Goal: Task Accomplishment & Management: Use online tool/utility

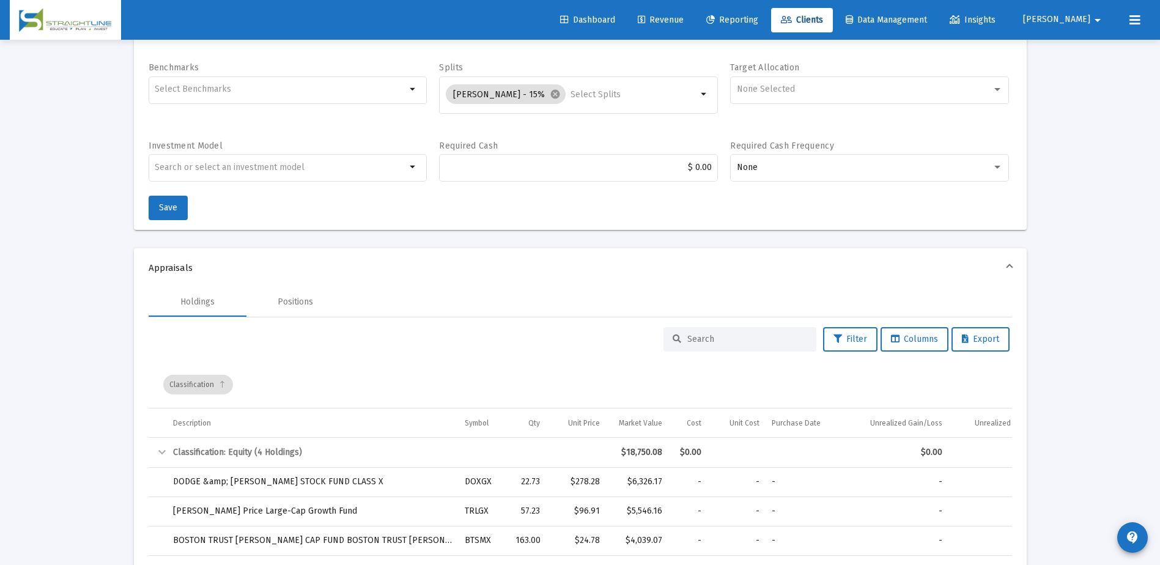
scroll to position [306, 0]
click at [823, 20] on span "Clients" at bounding box center [802, 20] width 42 height 10
click at [702, 342] on input at bounding box center [747, 339] width 120 height 10
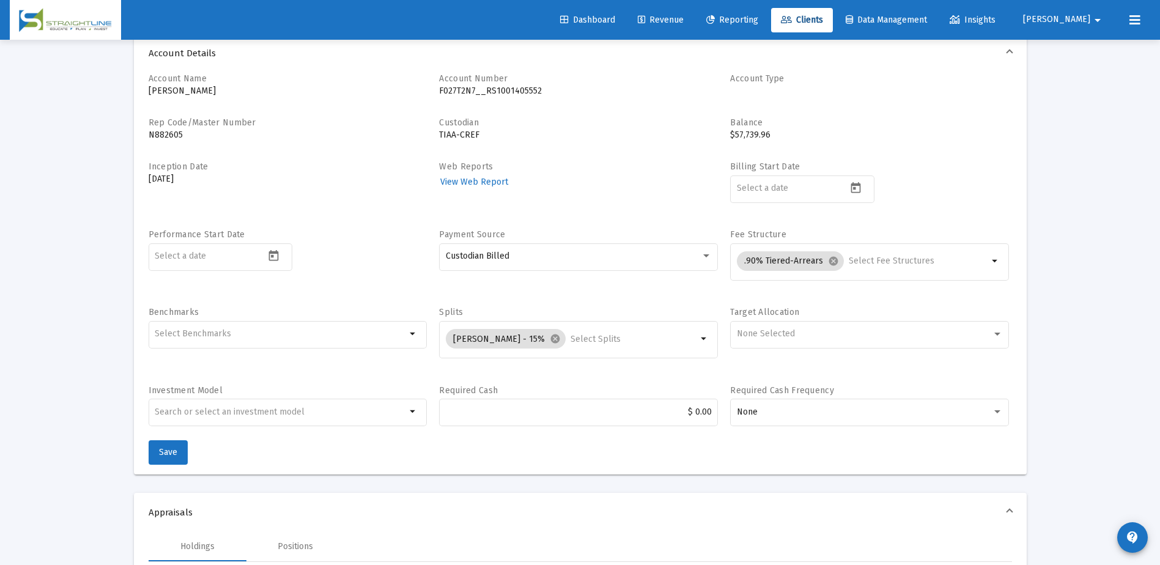
type input "[PERSON_NAME]"
click at [792, 16] on icon at bounding box center [786, 20] width 11 height 9
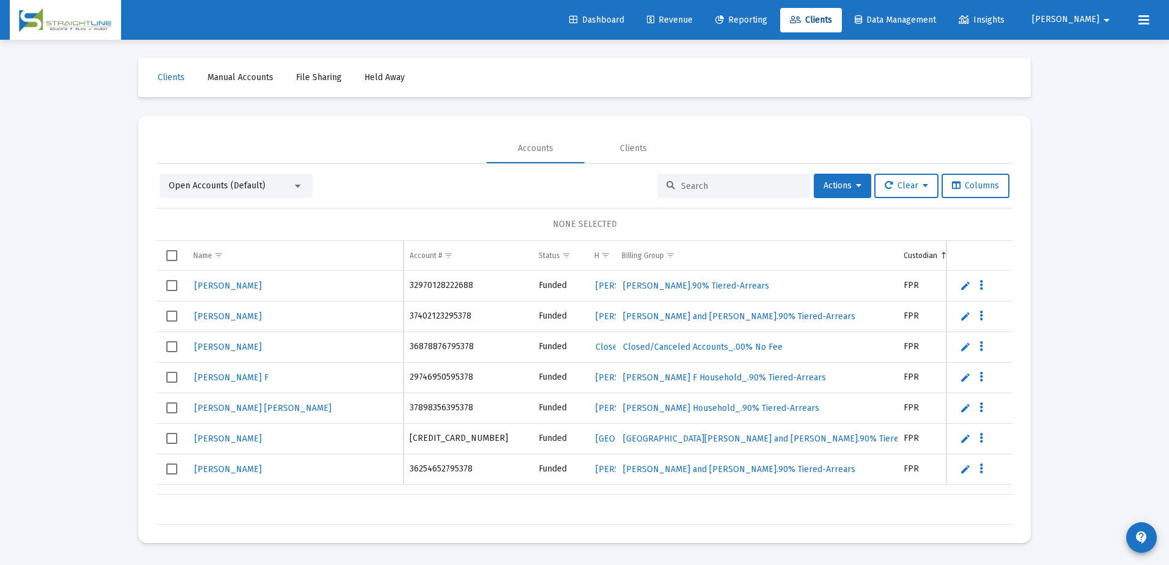
click at [733, 179] on div at bounding box center [733, 186] width 153 height 24
click at [730, 189] on input at bounding box center [741, 186] width 120 height 10
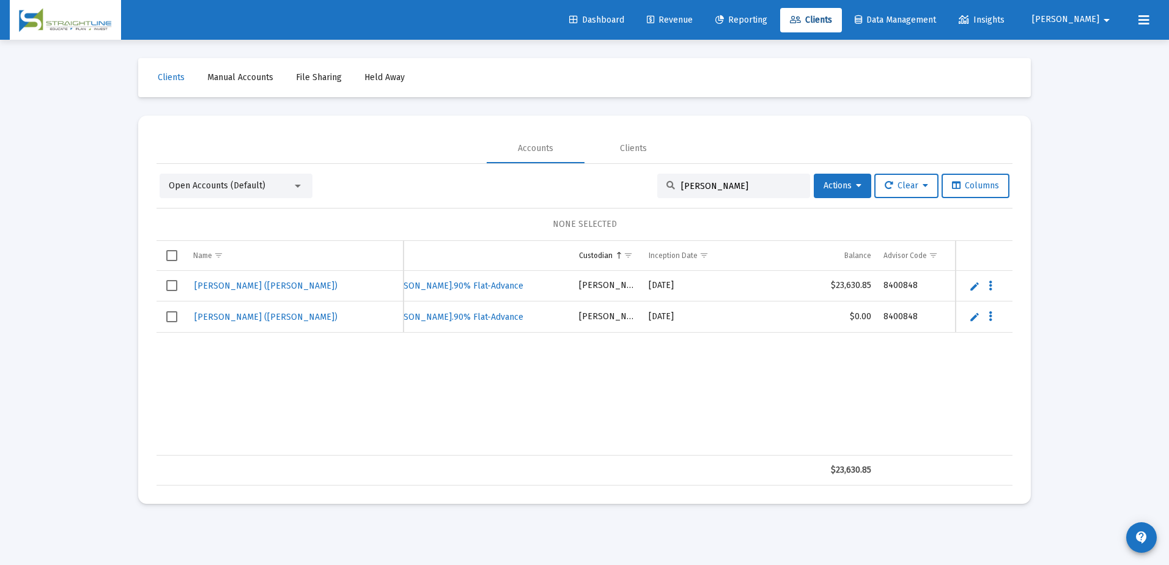
type input "[PERSON_NAME]"
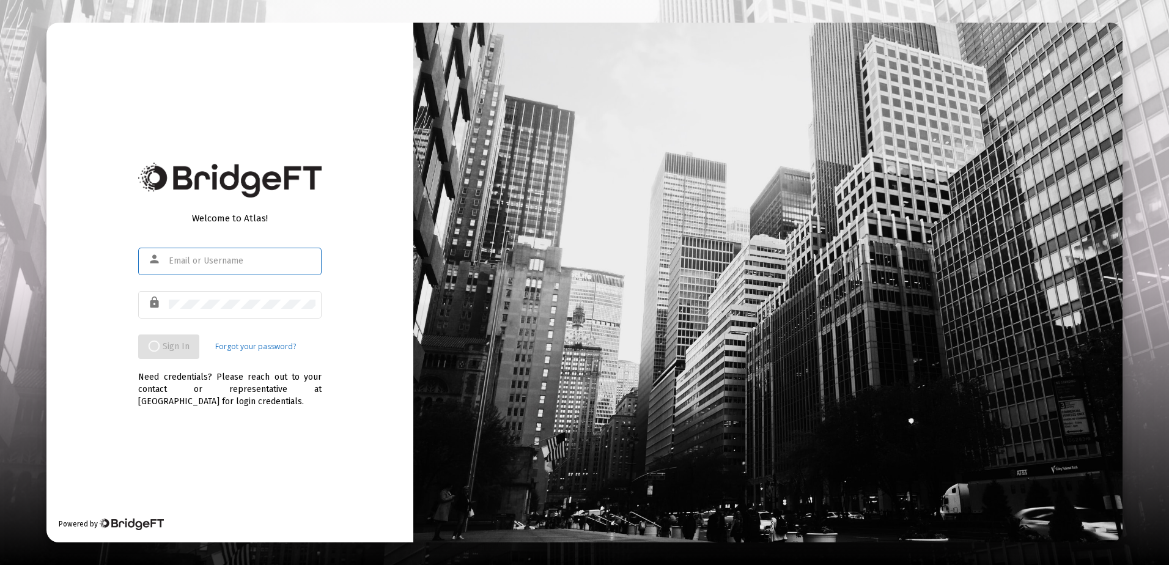
click at [194, 258] on input "text" at bounding box center [242, 261] width 147 height 10
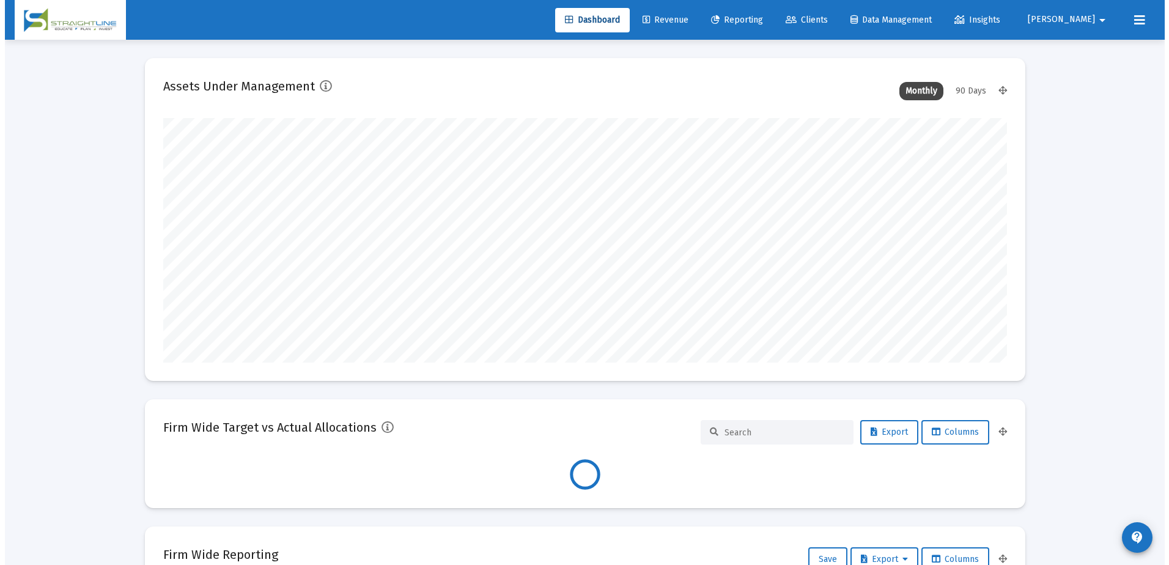
scroll to position [245, 844]
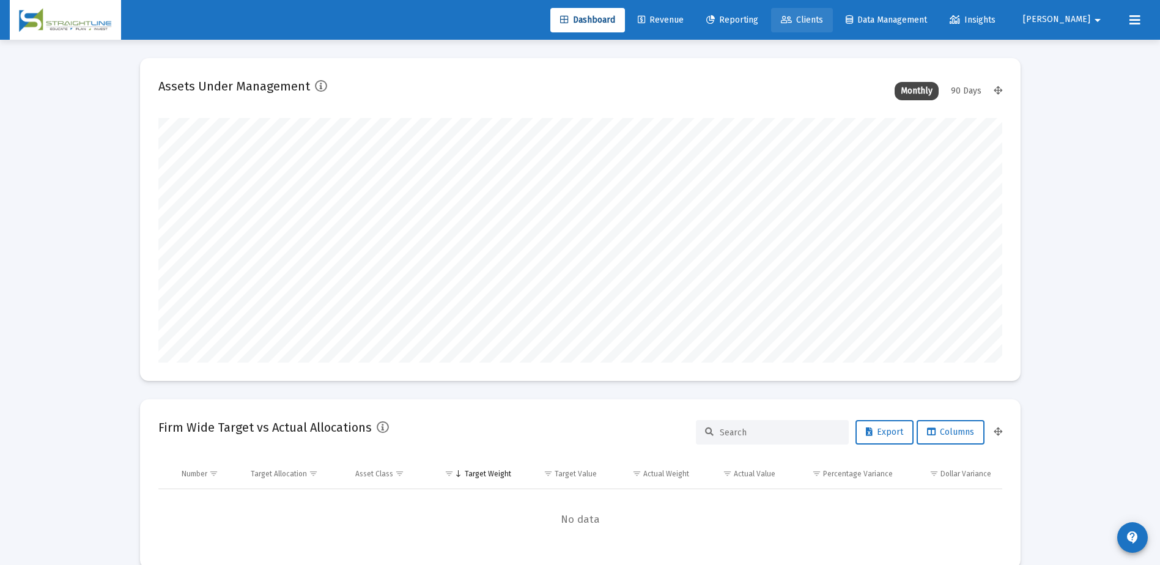
click at [823, 21] on span "Clients" at bounding box center [802, 20] width 42 height 10
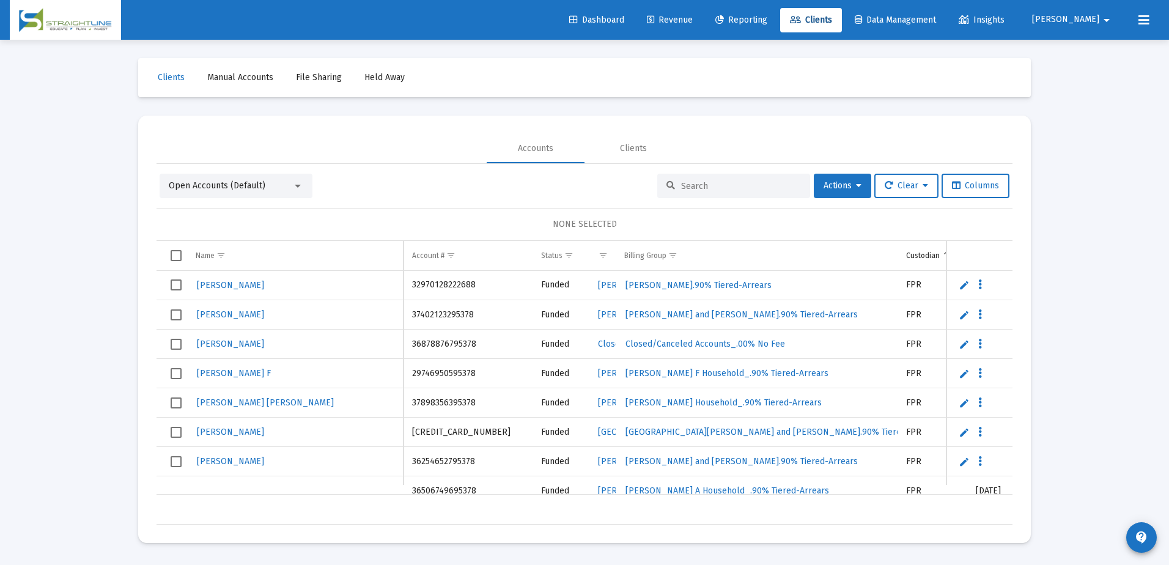
click at [696, 188] on input at bounding box center [741, 186] width 120 height 10
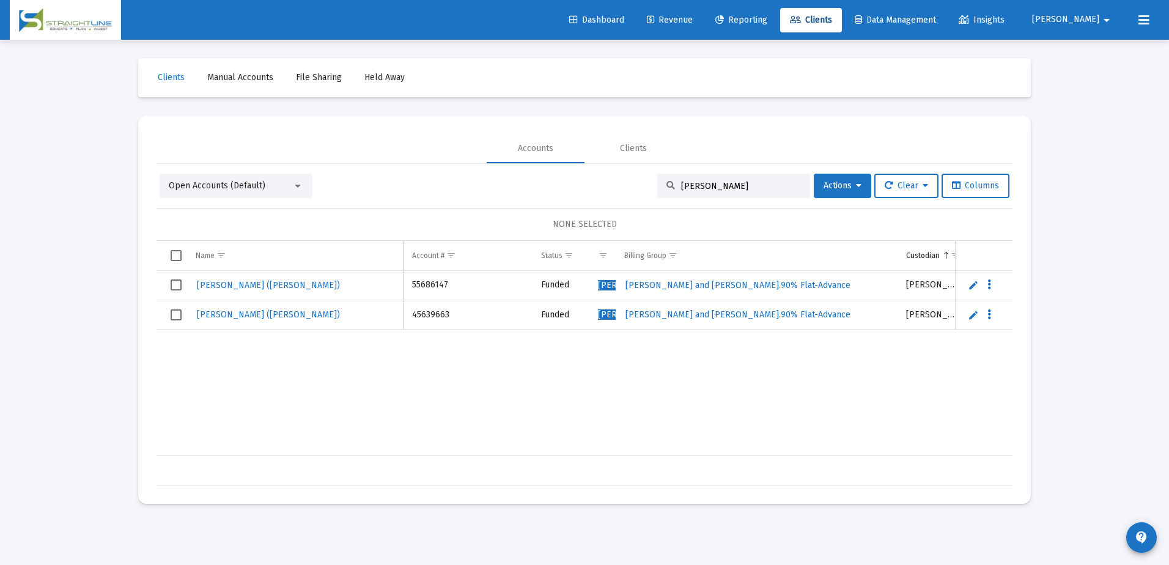
type input "[PERSON_NAME]"
click at [790, 393] on div "Townsend, Maria (Chris) 55686147 Roth IRA Funded Townsend, Chris Household Town…" at bounding box center [850, 363] width 1387 height 185
click at [828, 404] on div "Townsend, Maria (Chris) 55686147 Roth IRA Funded Townsend, Chris Household Town…" at bounding box center [850, 363] width 1387 height 185
click at [624, 21] on span "Dashboard" at bounding box center [596, 20] width 55 height 10
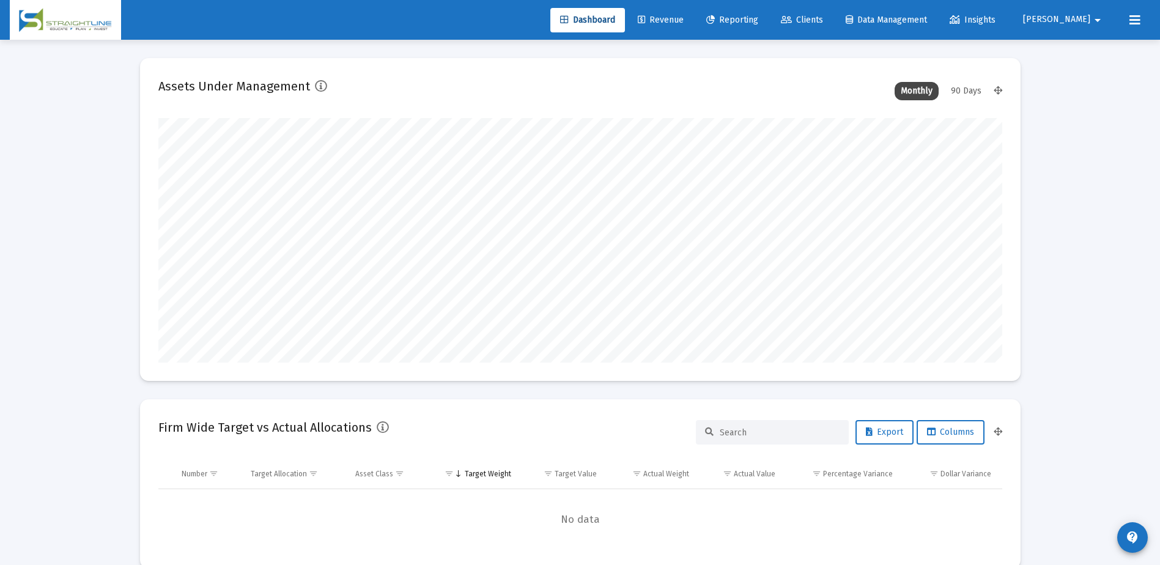
scroll to position [245, 454]
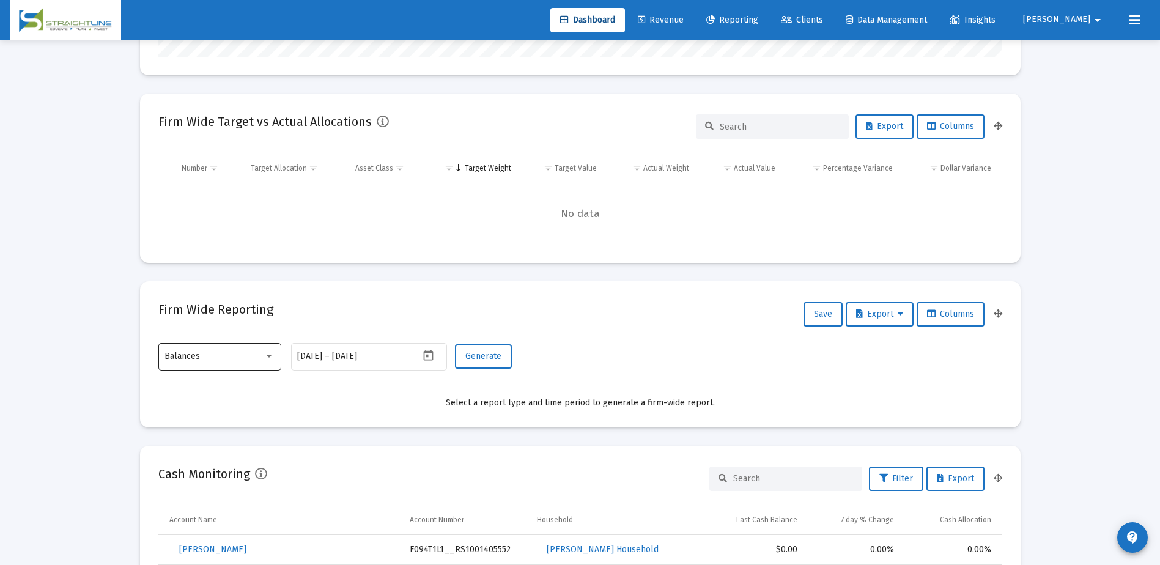
click at [276, 355] on div "Balances" at bounding box center [219, 356] width 123 height 30
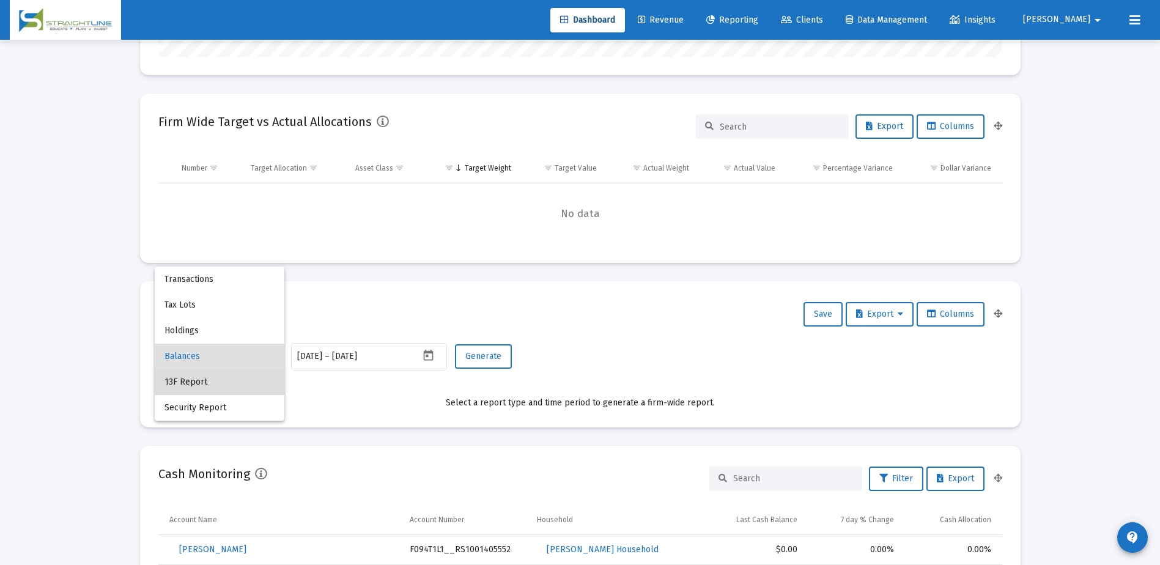
click at [191, 381] on span "13F Report" at bounding box center [219, 382] width 110 height 26
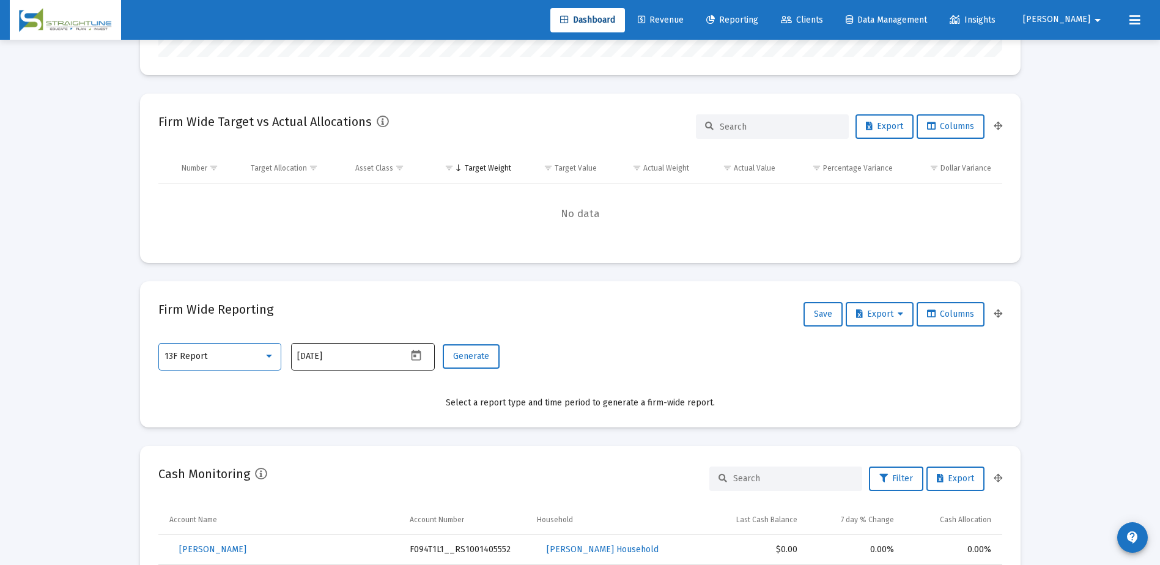
click at [410, 357] on icon "Open calendar" at bounding box center [416, 355] width 13 height 13
click at [426, 148] on button "Previous month" at bounding box center [425, 150] width 24 height 24
click at [359, 321] on div "30" at bounding box center [357, 328] width 22 height 22
click at [414, 352] on icon "Open calendar" at bounding box center [417, 355] width 10 height 11
click at [349, 327] on div "30" at bounding box center [357, 328] width 22 height 22
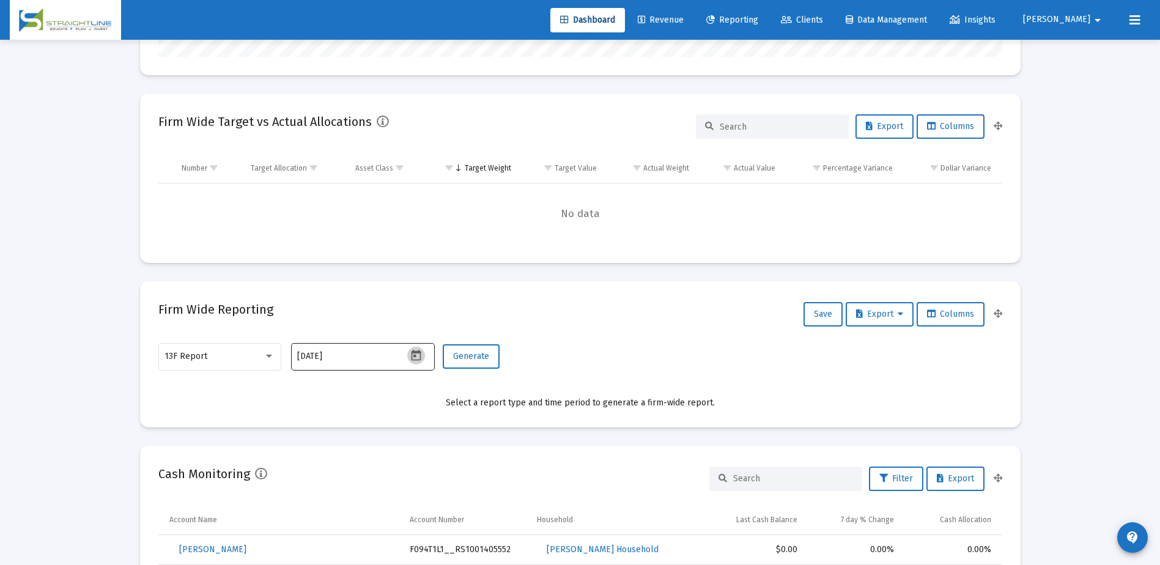
click at [415, 360] on icon "Open calendar" at bounding box center [417, 355] width 10 height 11
click at [359, 327] on div "30" at bounding box center [357, 328] width 22 height 22
click at [476, 355] on span "Generate" at bounding box center [471, 356] width 36 height 10
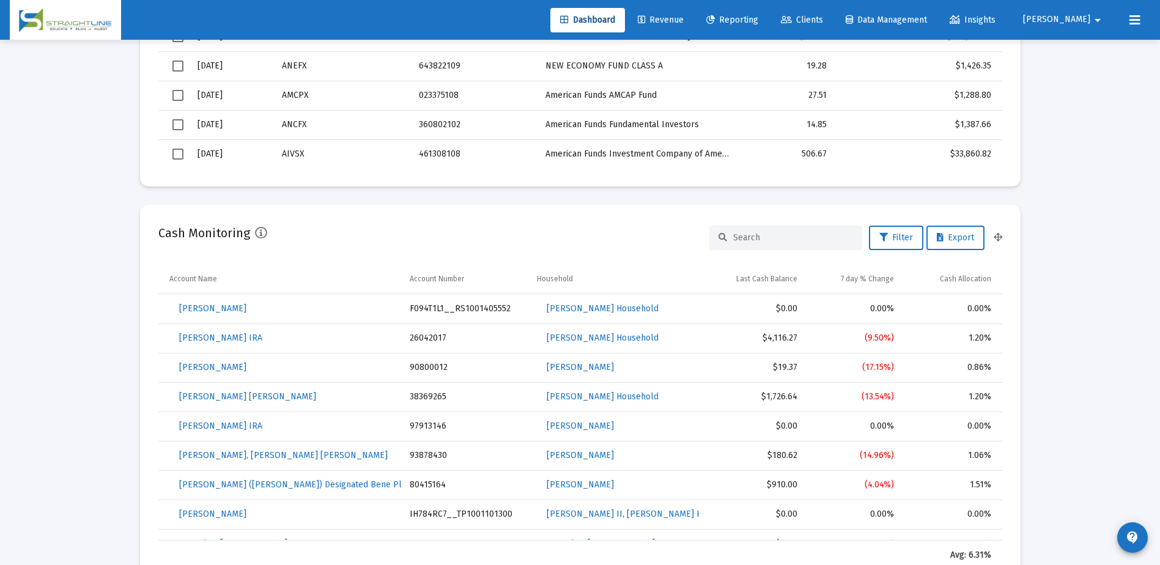
scroll to position [122, 0]
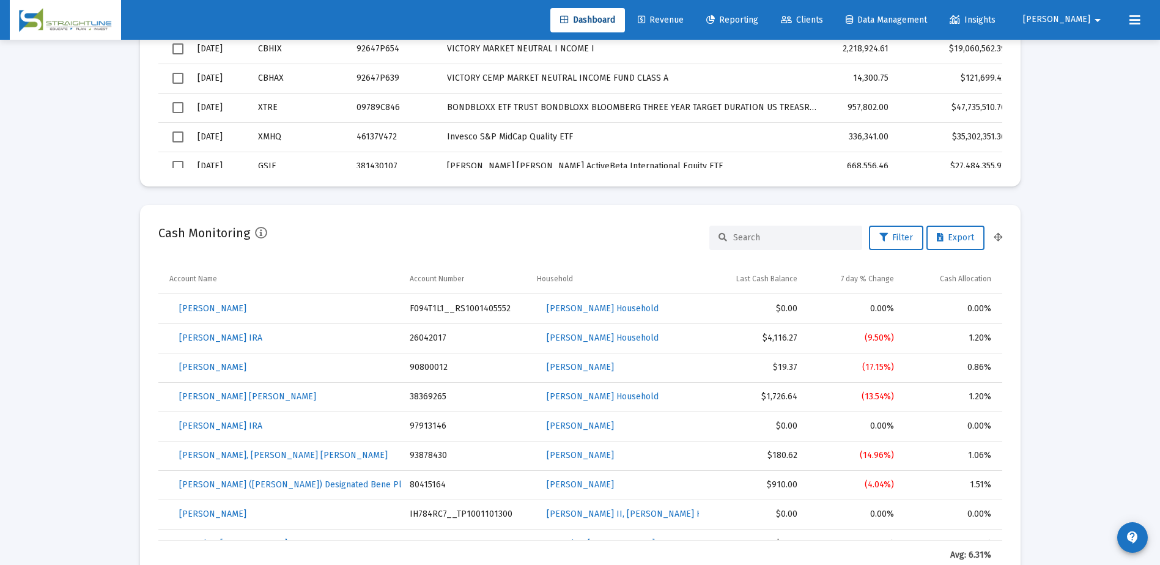
drag, startPoint x: 1159, startPoint y: 261, endPoint x: 1162, endPoint y: 218, distance: 43.5
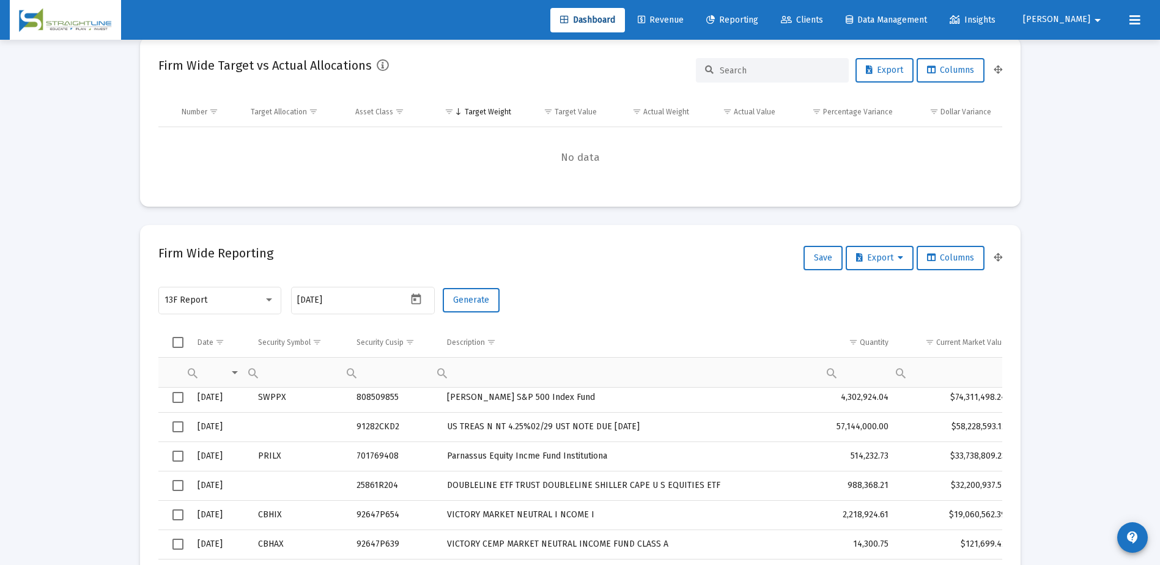
scroll to position [359, 0]
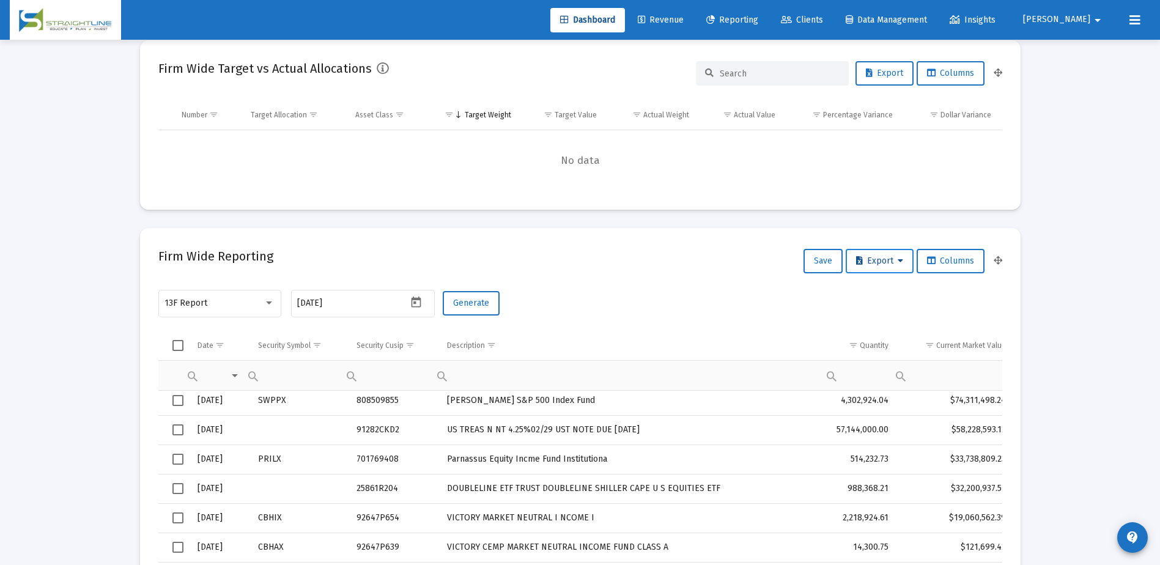
click at [898, 262] on icon at bounding box center [901, 261] width 6 height 9
click at [892, 291] on button "Export All Rows" at bounding box center [882, 292] width 83 height 29
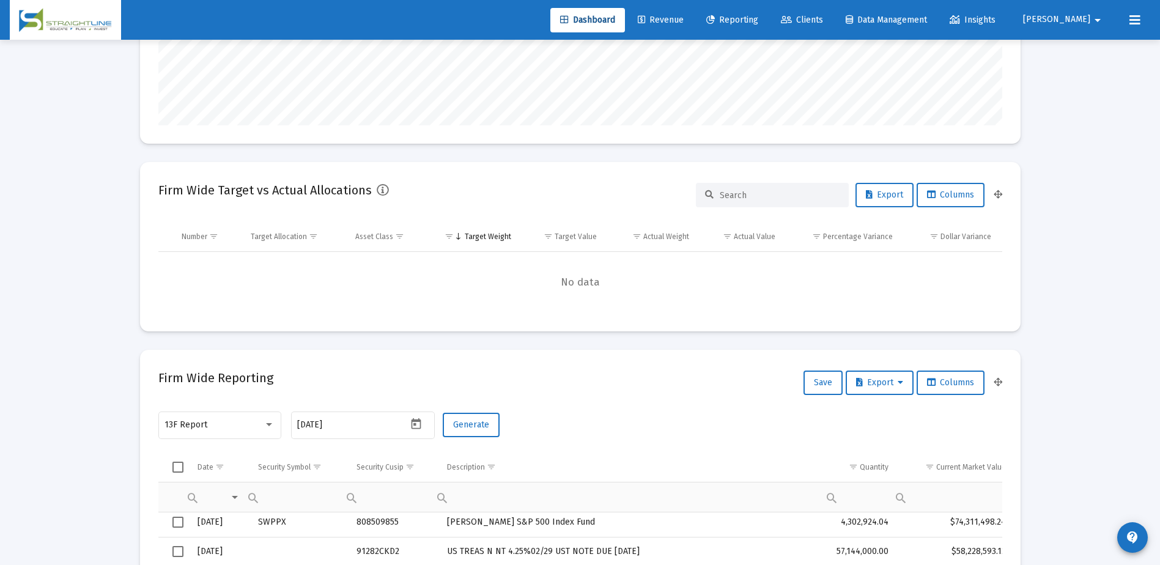
scroll to position [237, 0]
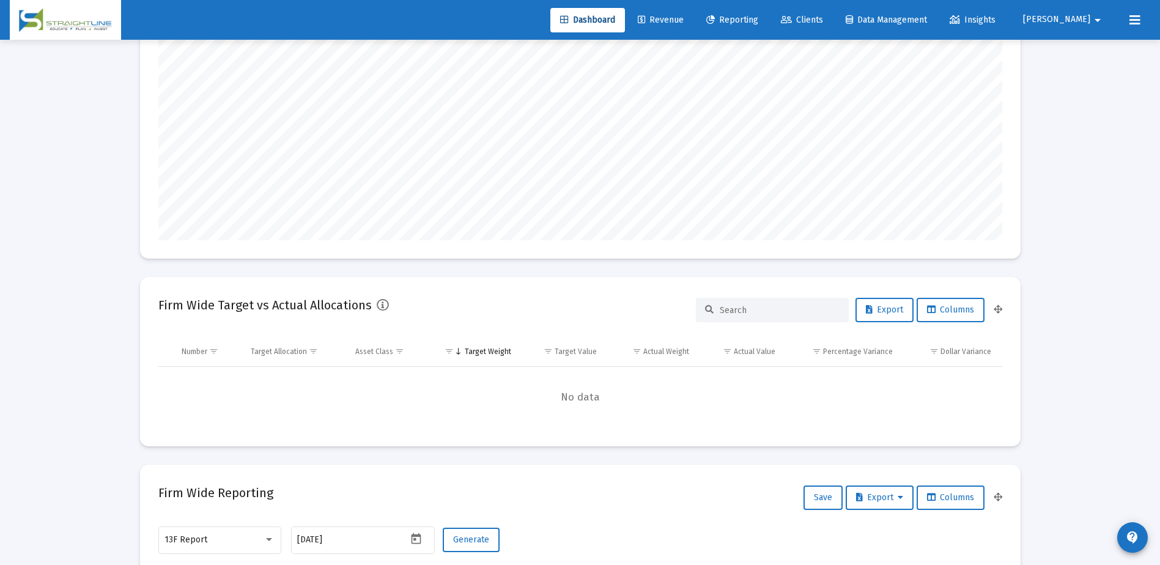
scroll to position [0, 0]
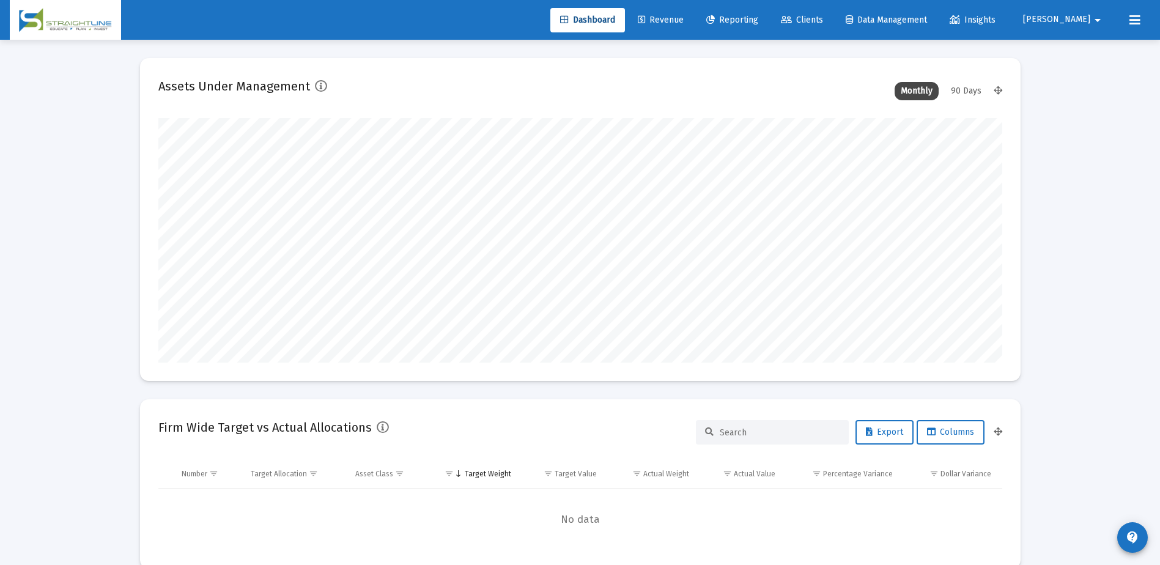
click at [615, 17] on span "Dashboard" at bounding box center [587, 20] width 55 height 10
click at [615, 19] on span "Dashboard" at bounding box center [587, 20] width 55 height 10
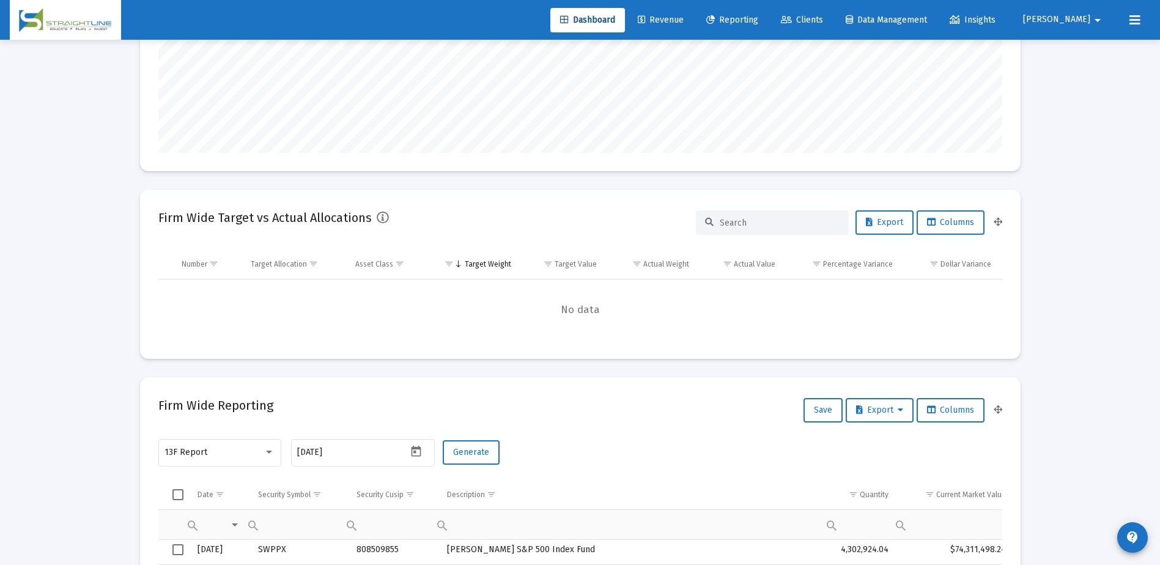
scroll to position [367, 0]
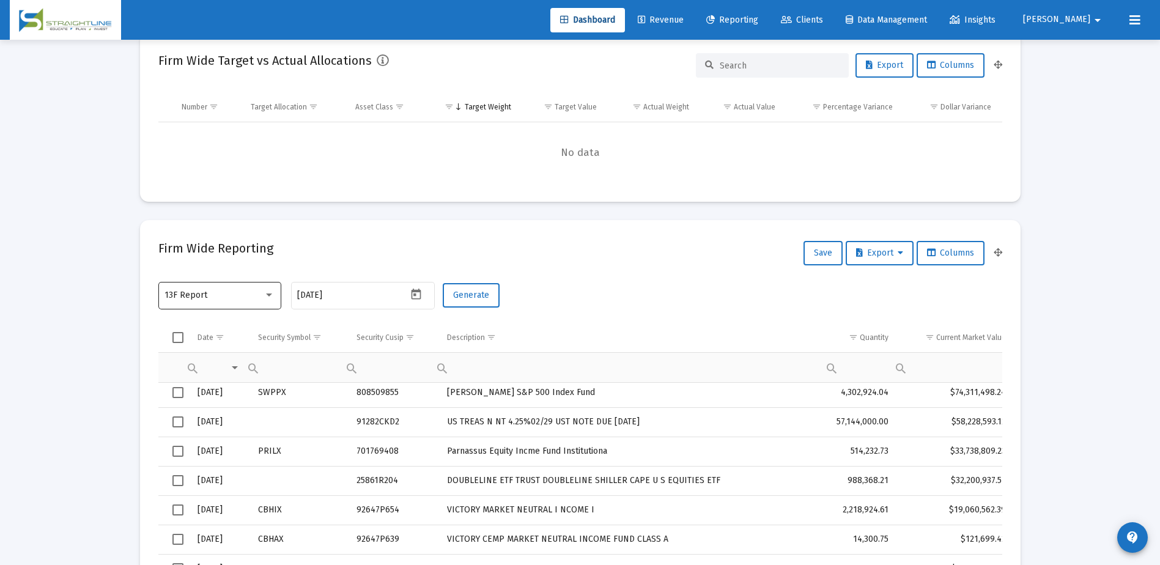
click at [276, 295] on div "13F Report" at bounding box center [219, 295] width 123 height 30
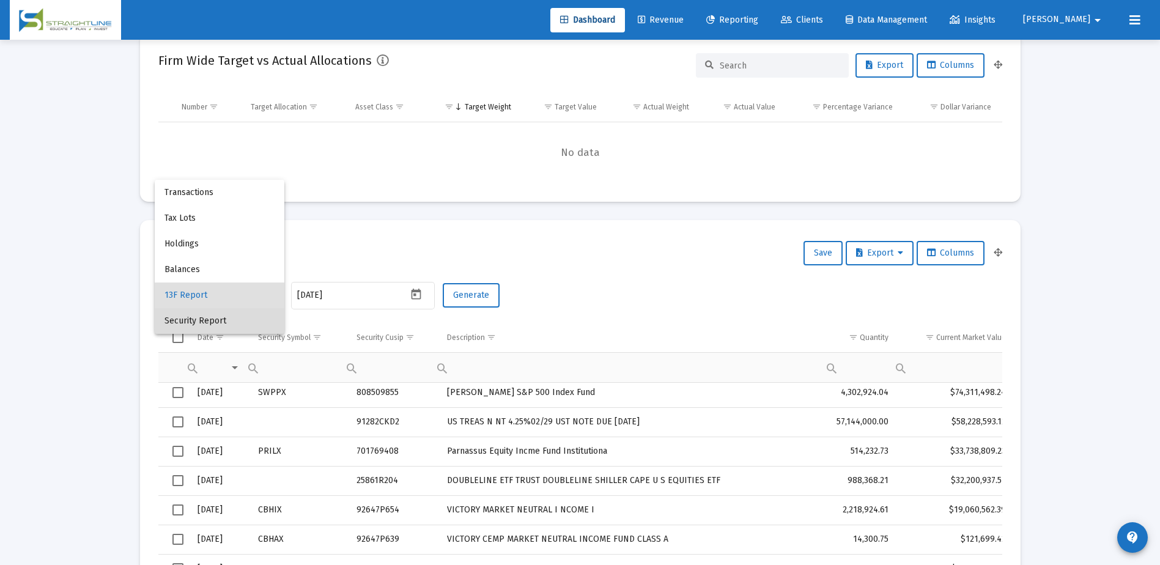
click at [229, 321] on span "Security Report" at bounding box center [219, 321] width 110 height 26
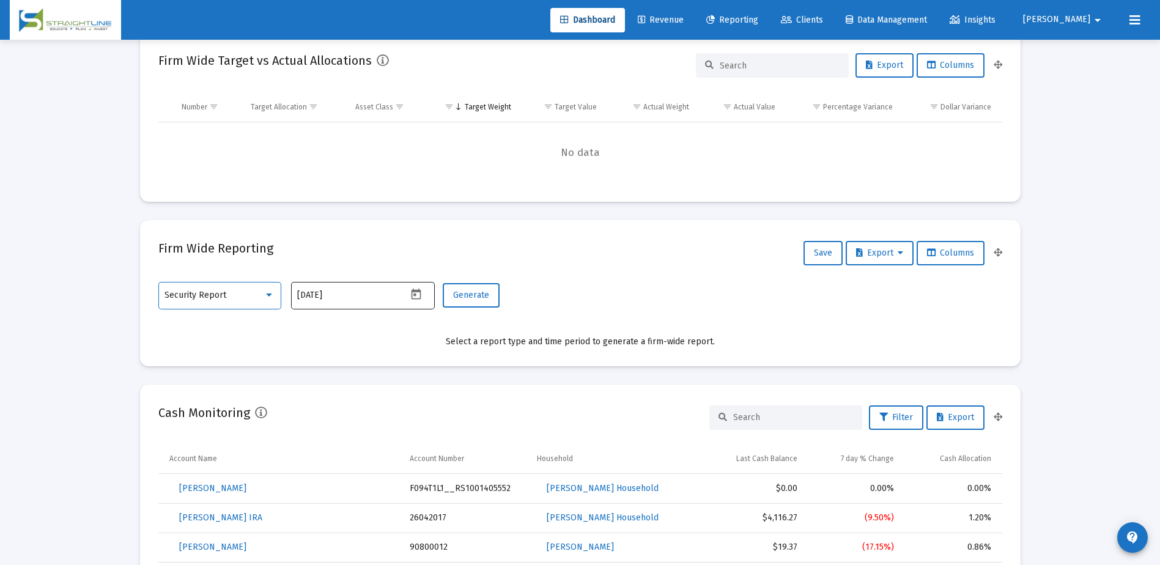
click at [419, 297] on icon "Open calendar" at bounding box center [416, 294] width 13 height 13
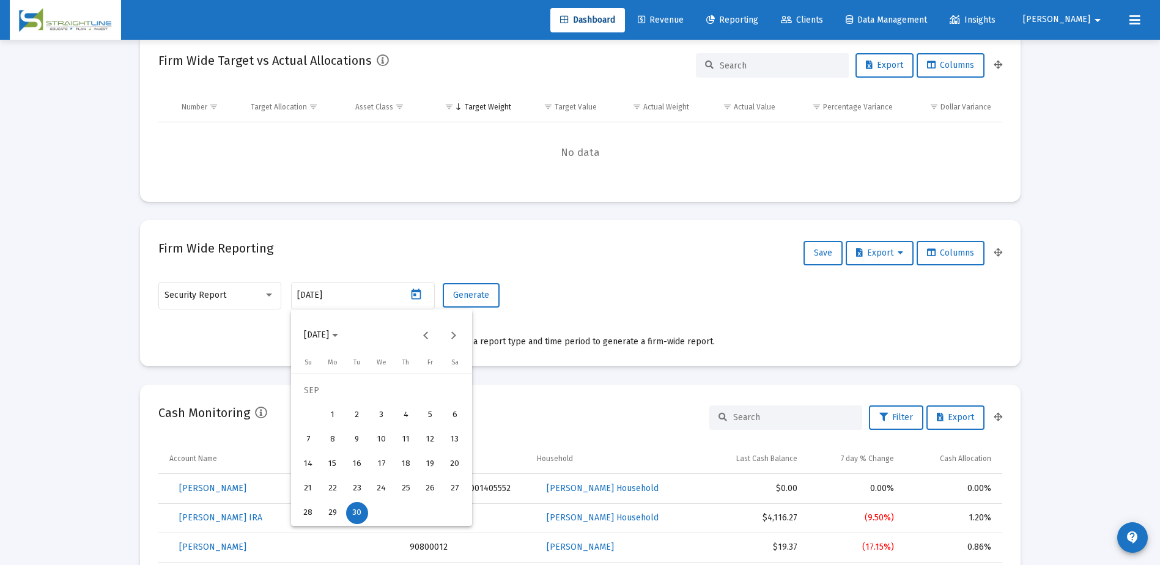
click at [363, 512] on div "30" at bounding box center [357, 513] width 22 height 22
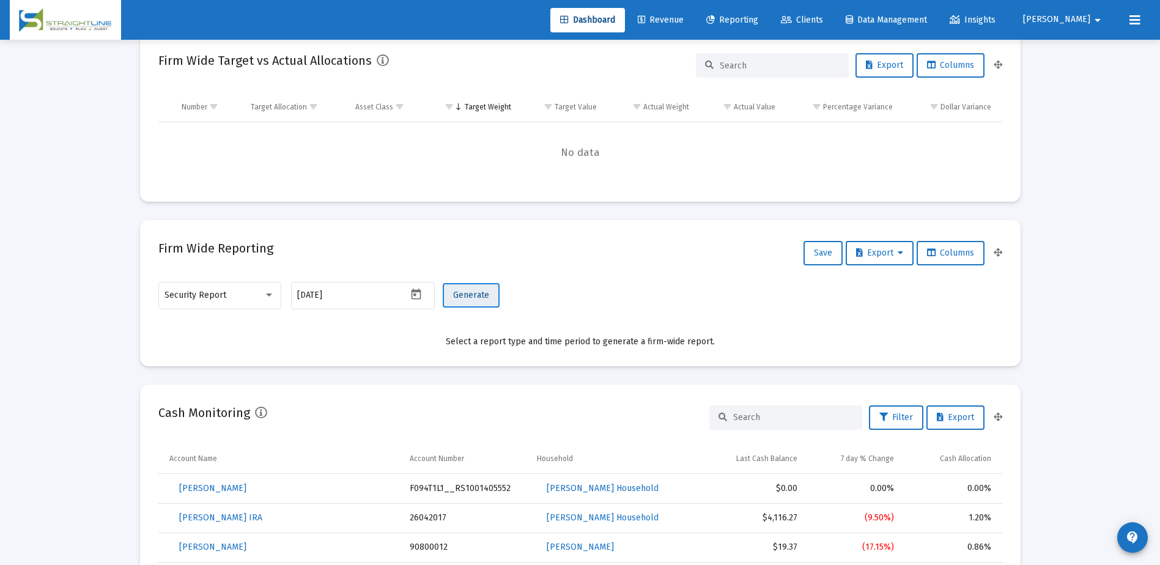
click at [469, 300] on button "Generate" at bounding box center [471, 295] width 57 height 24
click at [416, 294] on icon "Open calendar" at bounding box center [417, 294] width 10 height 11
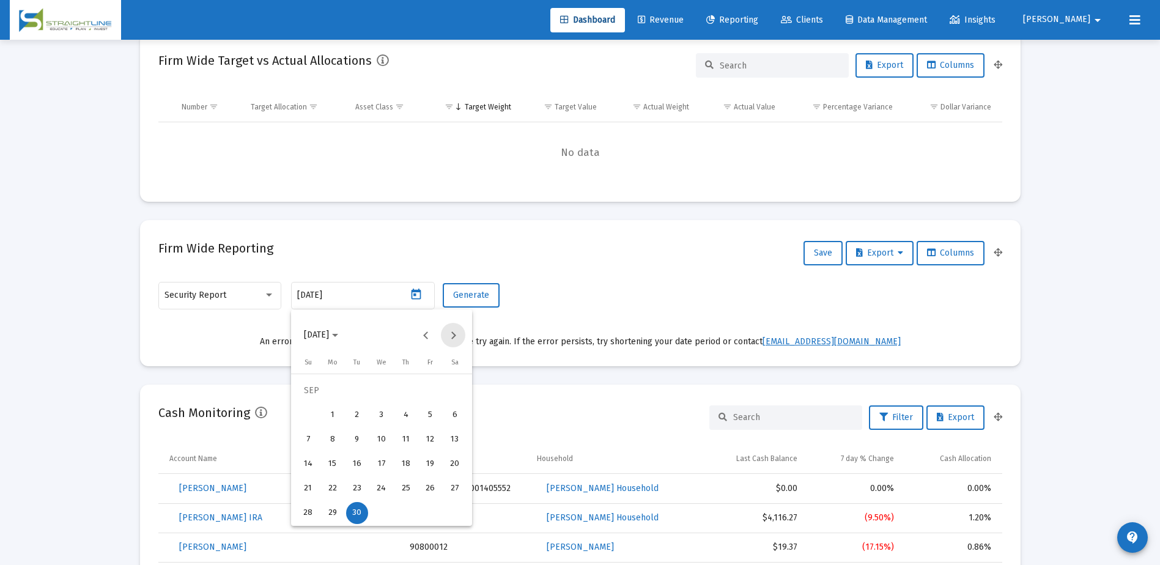
click at [452, 335] on button "Next month" at bounding box center [453, 335] width 24 height 24
click at [425, 415] on div "10" at bounding box center [430, 415] width 22 height 22
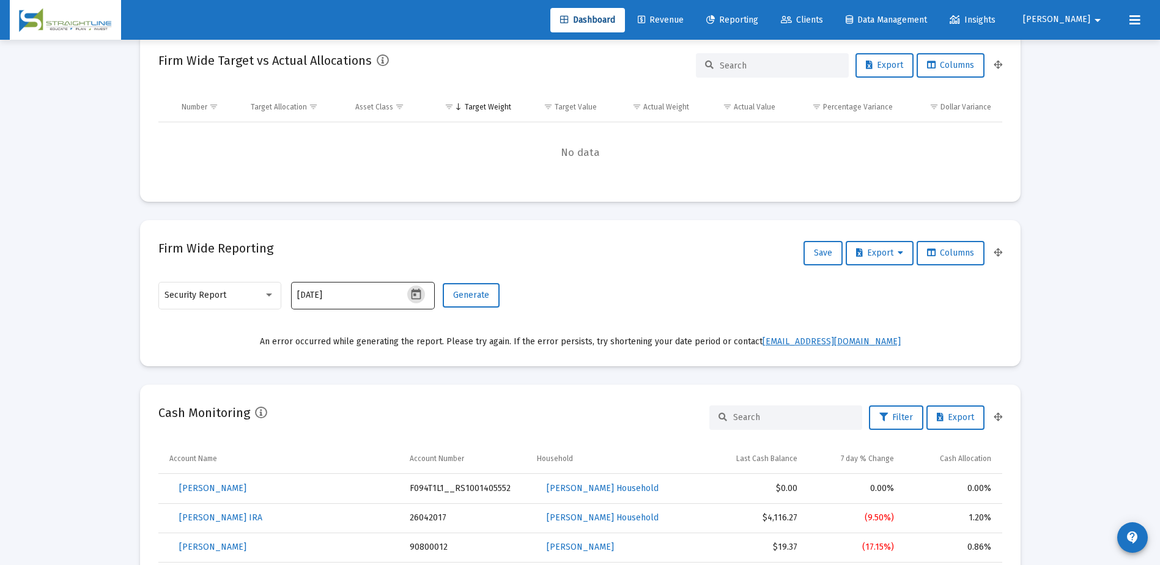
click at [410, 295] on icon "Open calendar" at bounding box center [416, 294] width 13 height 13
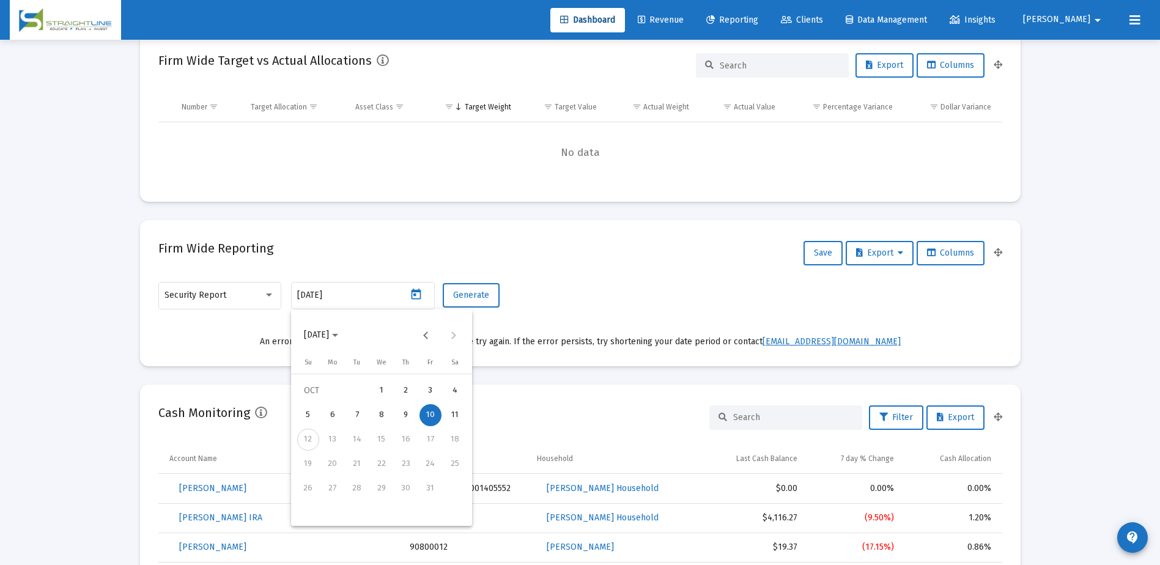
click at [405, 411] on div "9" at bounding box center [406, 415] width 22 height 22
type input "2025-10-09"
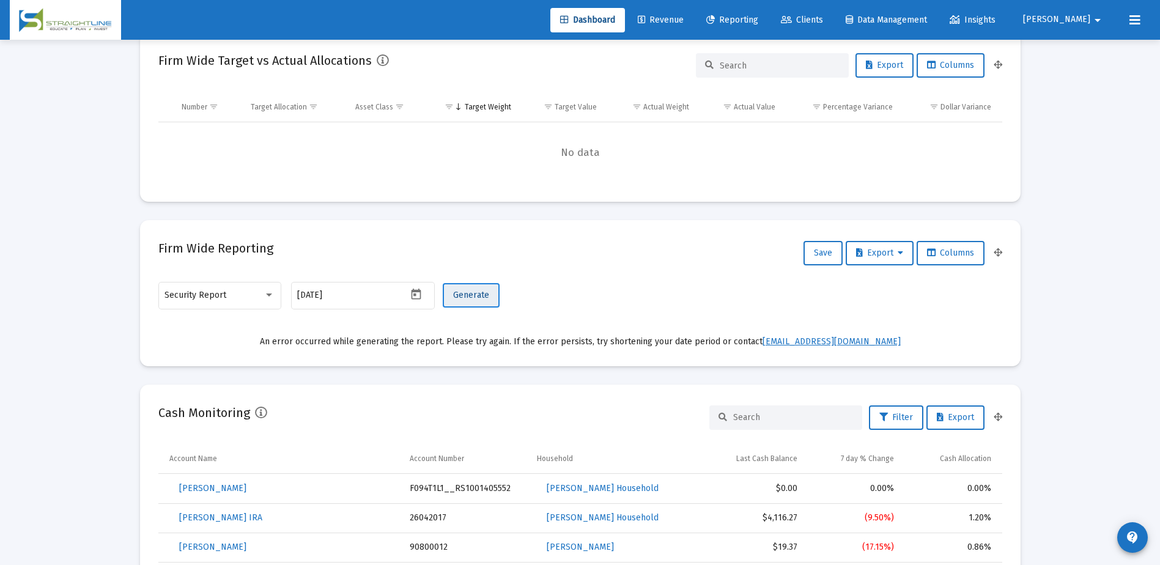
click at [463, 296] on span "Generate" at bounding box center [471, 295] width 36 height 10
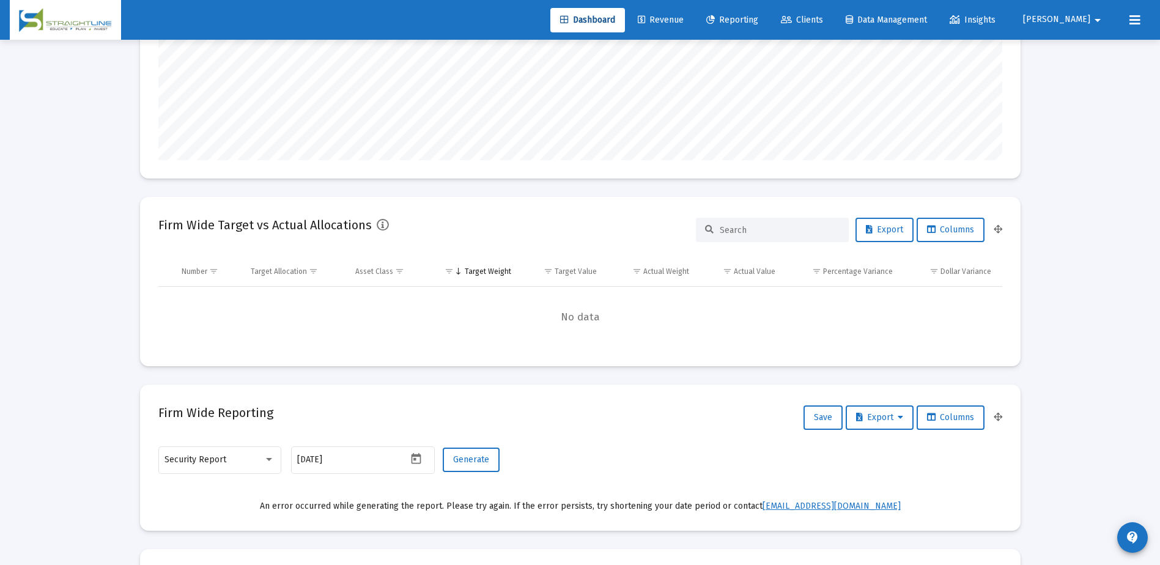
scroll to position [306, 0]
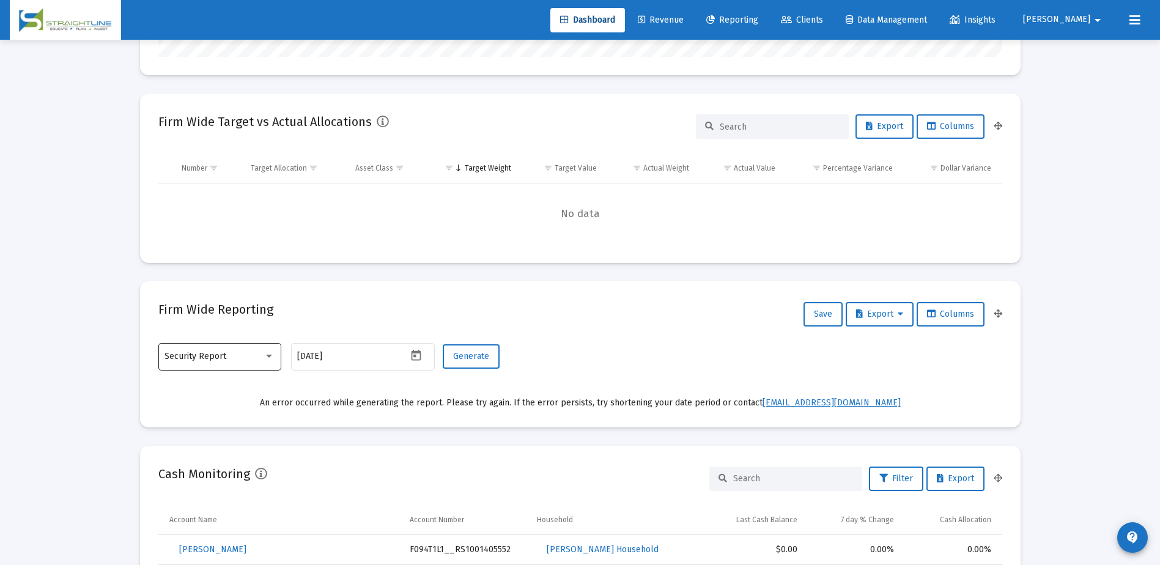
click at [265, 359] on div at bounding box center [269, 356] width 11 height 10
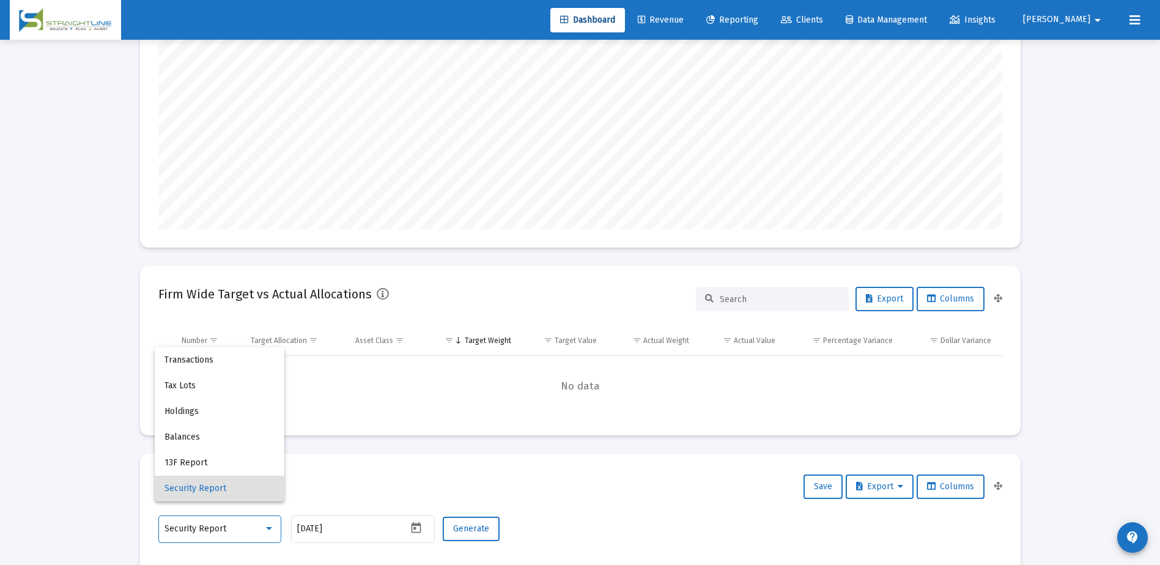
scroll to position [122, 0]
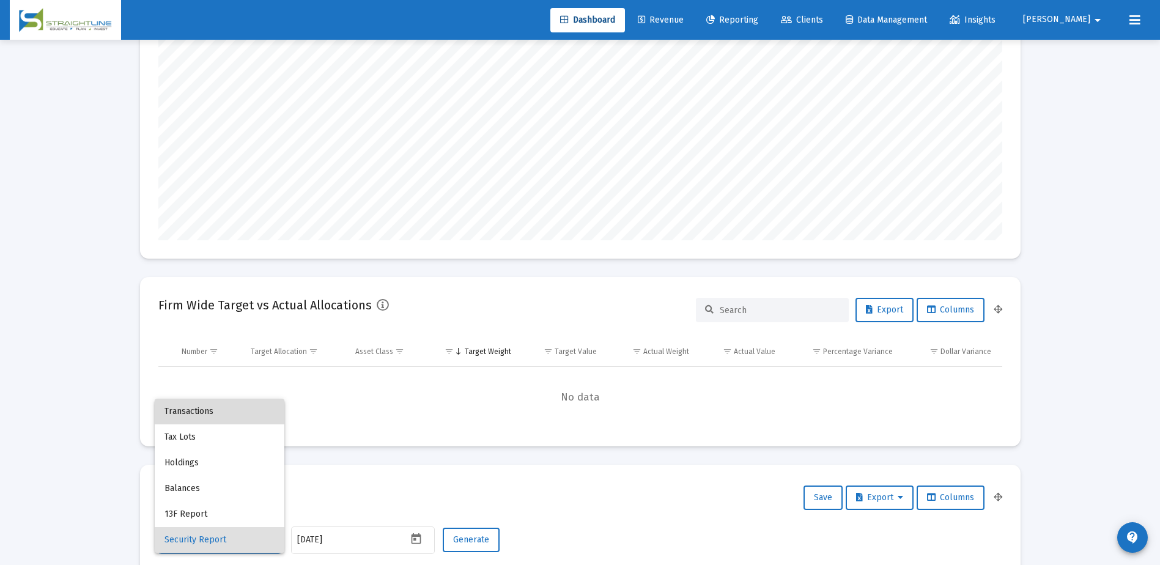
click at [211, 410] on span "Transactions" at bounding box center [219, 412] width 110 height 26
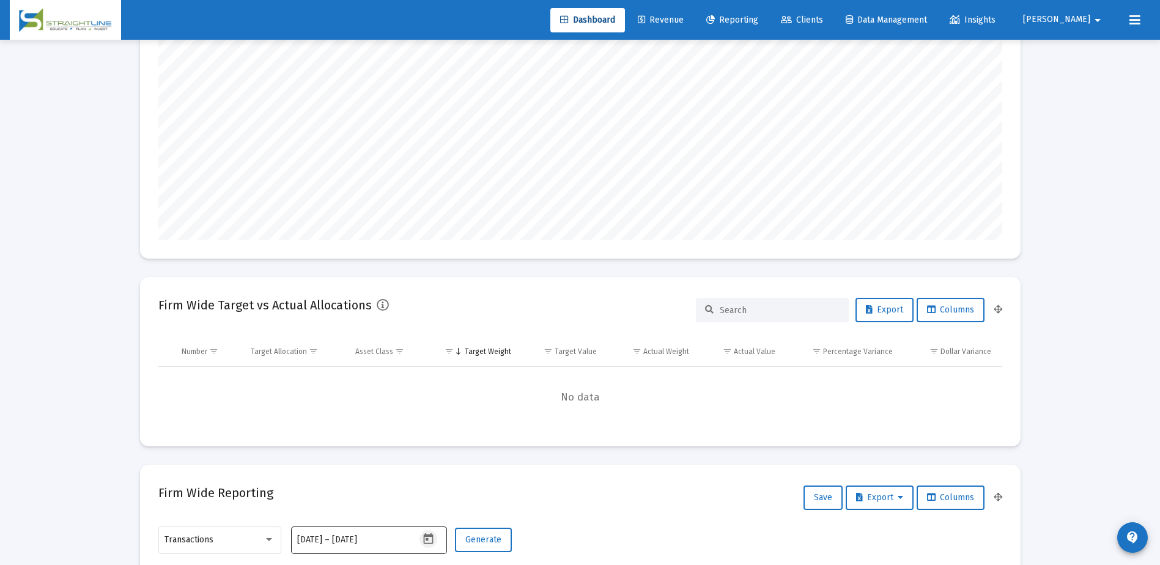
click at [426, 538] on icon "Open calendar" at bounding box center [429, 538] width 10 height 11
click at [428, 338] on button "Previous month" at bounding box center [425, 334] width 24 height 24
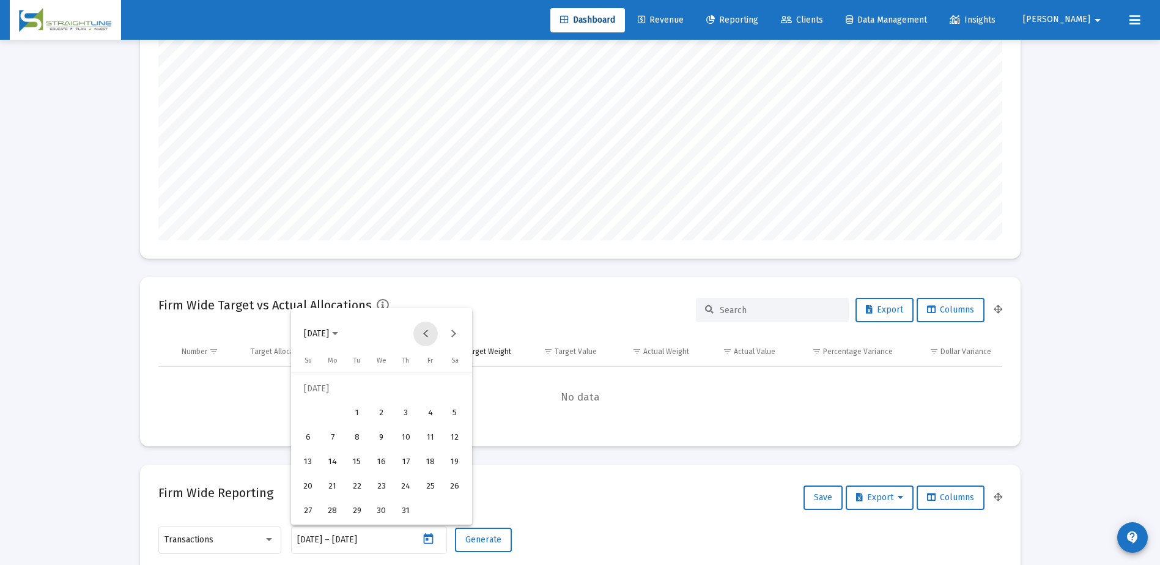
click at [428, 338] on button "Previous month" at bounding box center [425, 334] width 24 height 24
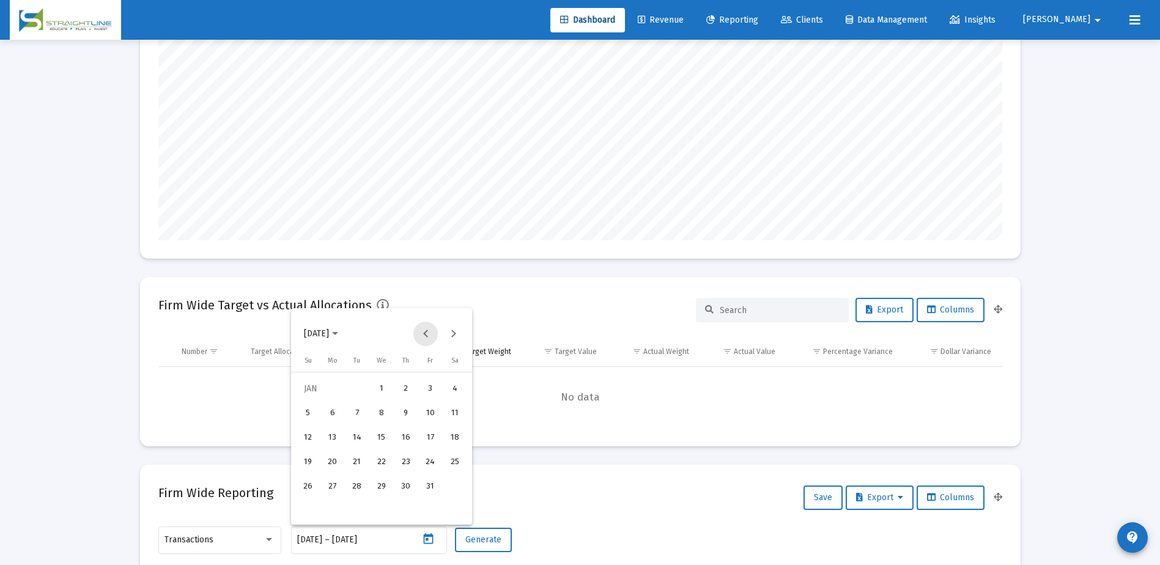
click at [428, 338] on button "Previous month" at bounding box center [425, 334] width 24 height 24
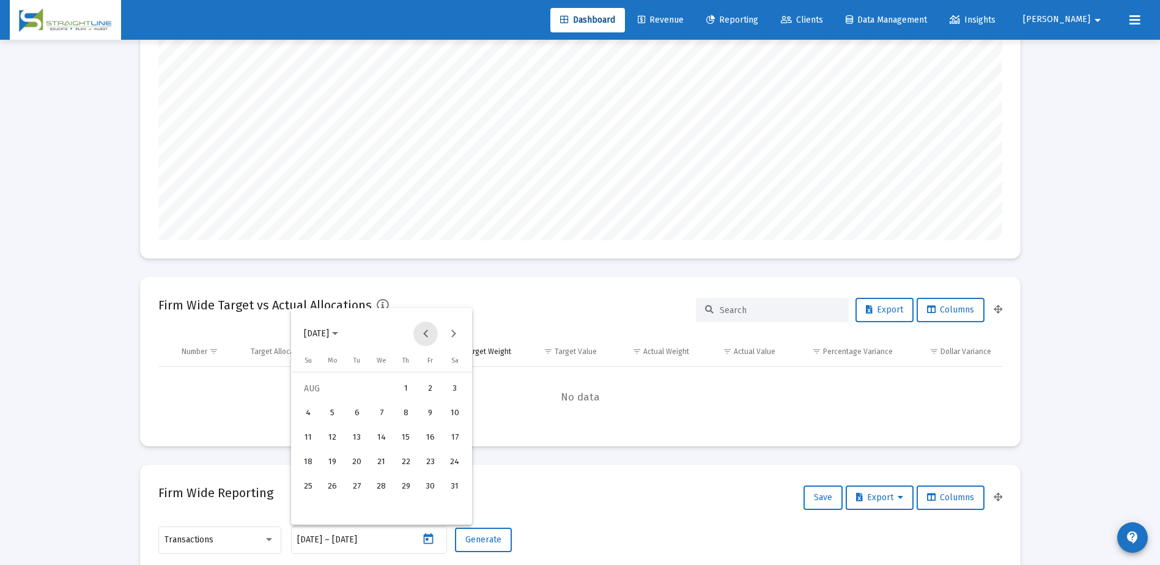
click at [428, 338] on button "Previous month" at bounding box center [425, 334] width 24 height 24
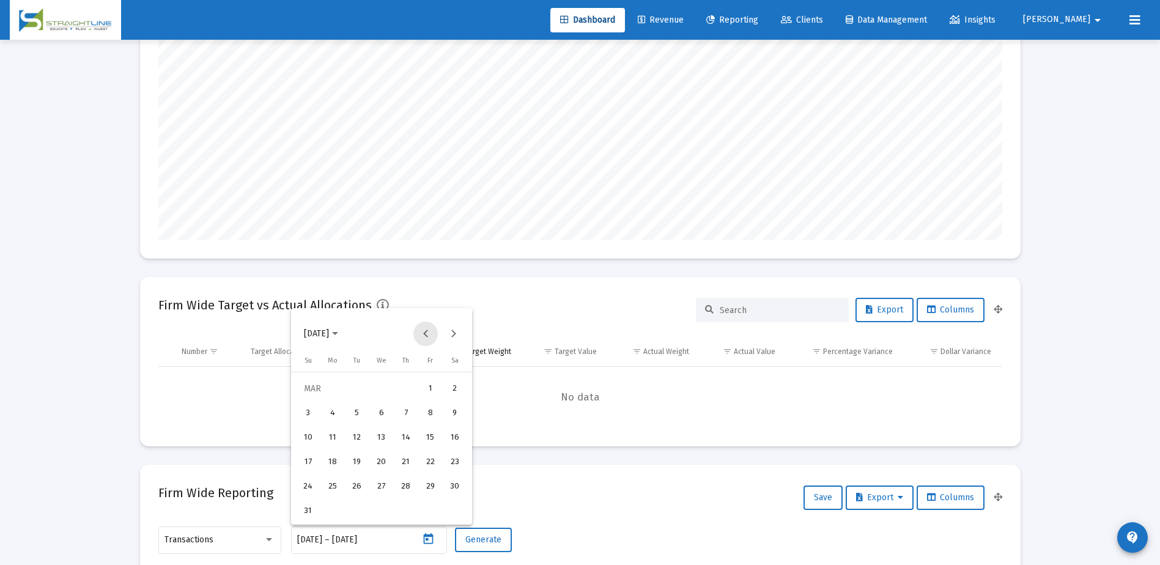
click at [428, 338] on button "Previous month" at bounding box center [425, 334] width 24 height 24
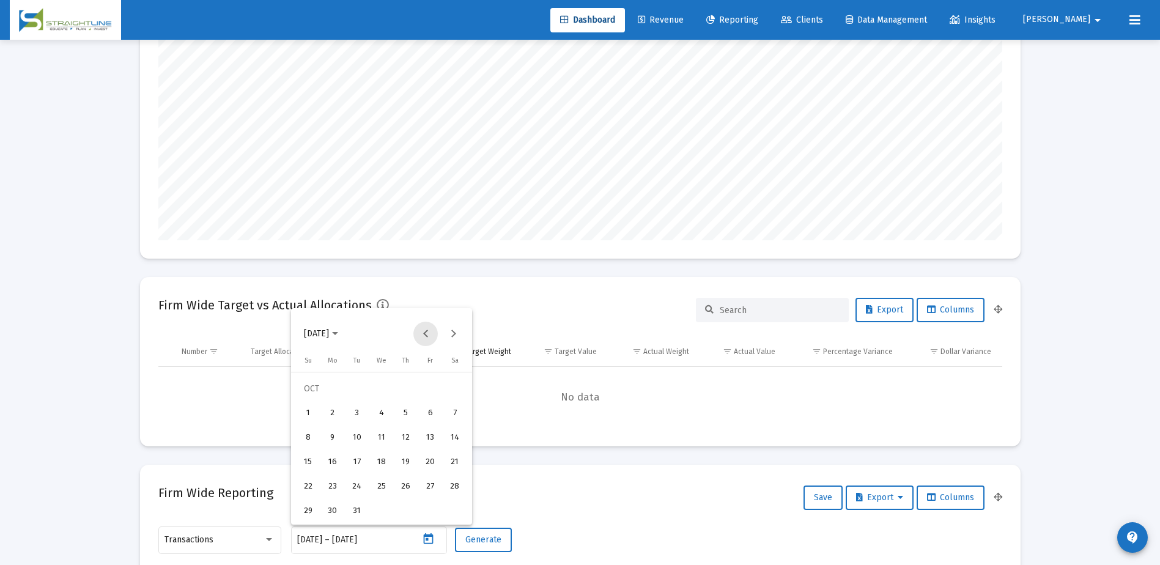
click at [428, 338] on button "Previous month" at bounding box center [425, 334] width 24 height 24
click at [452, 338] on button "Next month" at bounding box center [453, 334] width 24 height 24
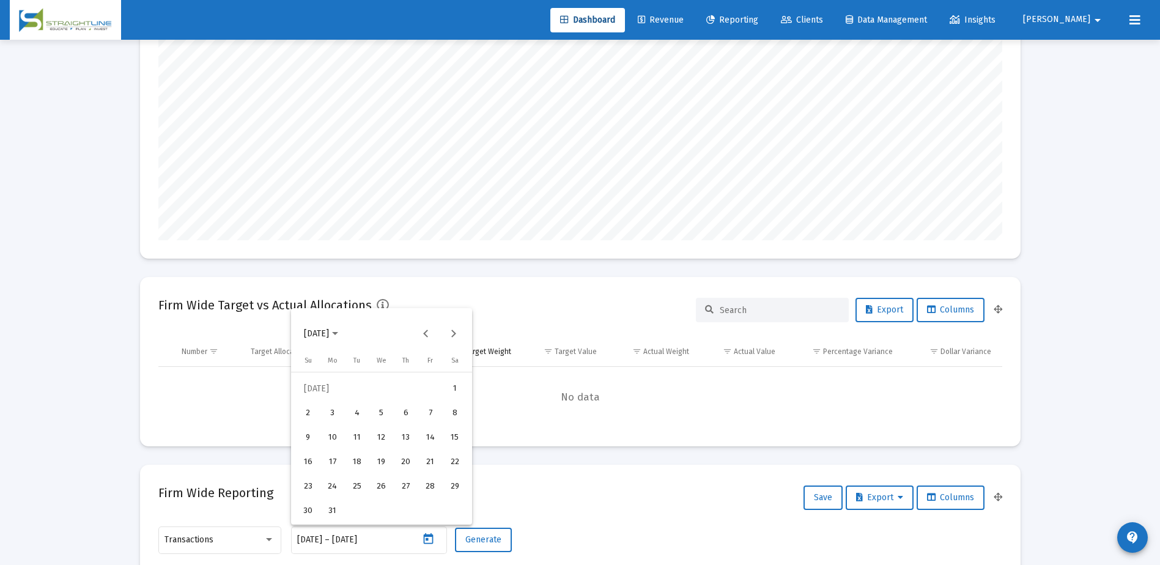
click at [455, 388] on div "1" at bounding box center [455, 389] width 22 height 22
type input "2023-07-01"
click at [336, 503] on div "31" at bounding box center [333, 511] width 22 height 22
type input "2023-07-31"
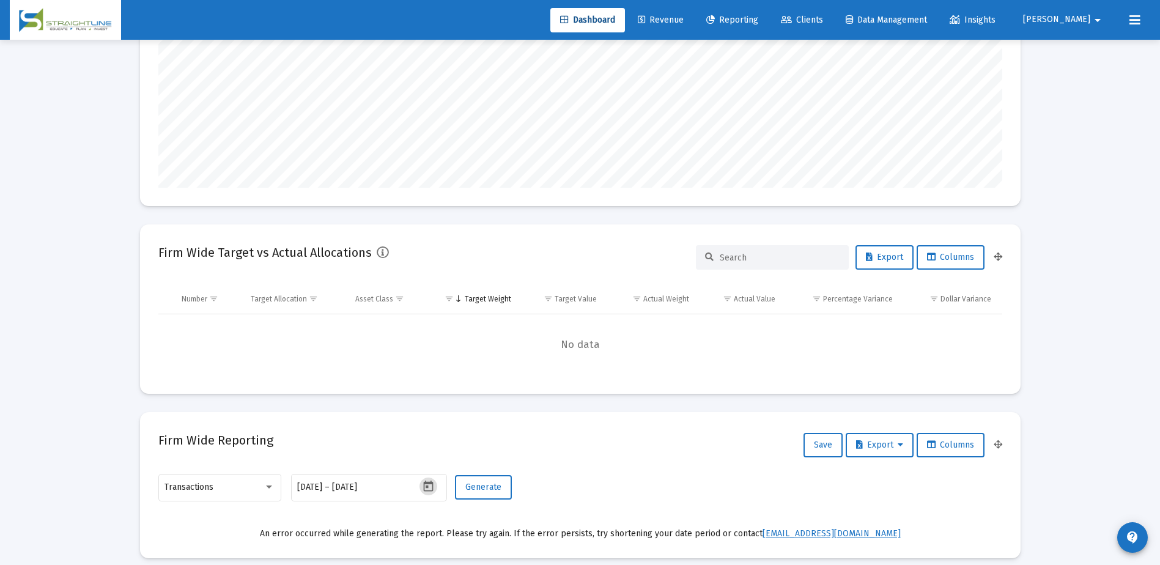
scroll to position [245, 0]
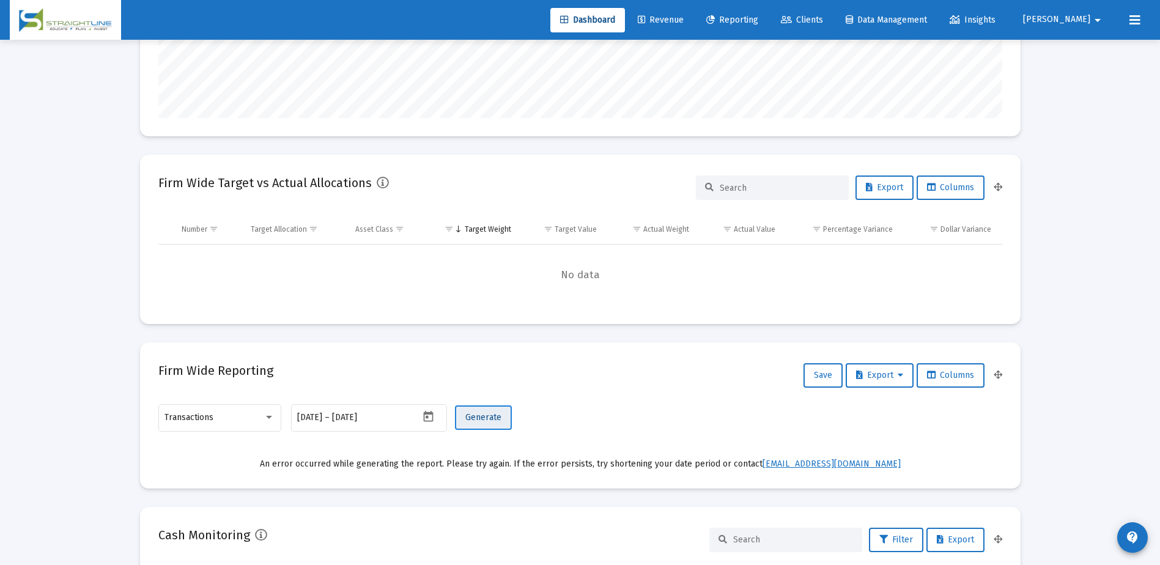
click at [495, 420] on span "Generate" at bounding box center [483, 417] width 36 height 10
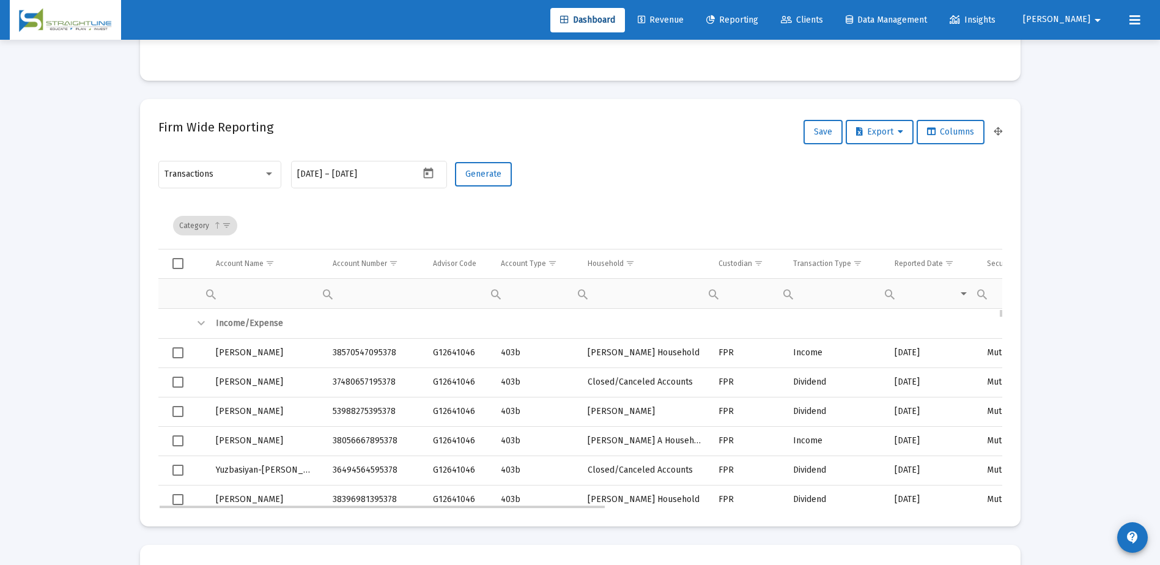
scroll to position [489, 0]
click at [684, 110] on mat-card "Firm Wide Reporting Save Export Columns Transactions 2023-07-01 2023-07-01 – 20…" at bounding box center [580, 311] width 881 height 427
click at [270, 172] on div at bounding box center [269, 172] width 6 height 3
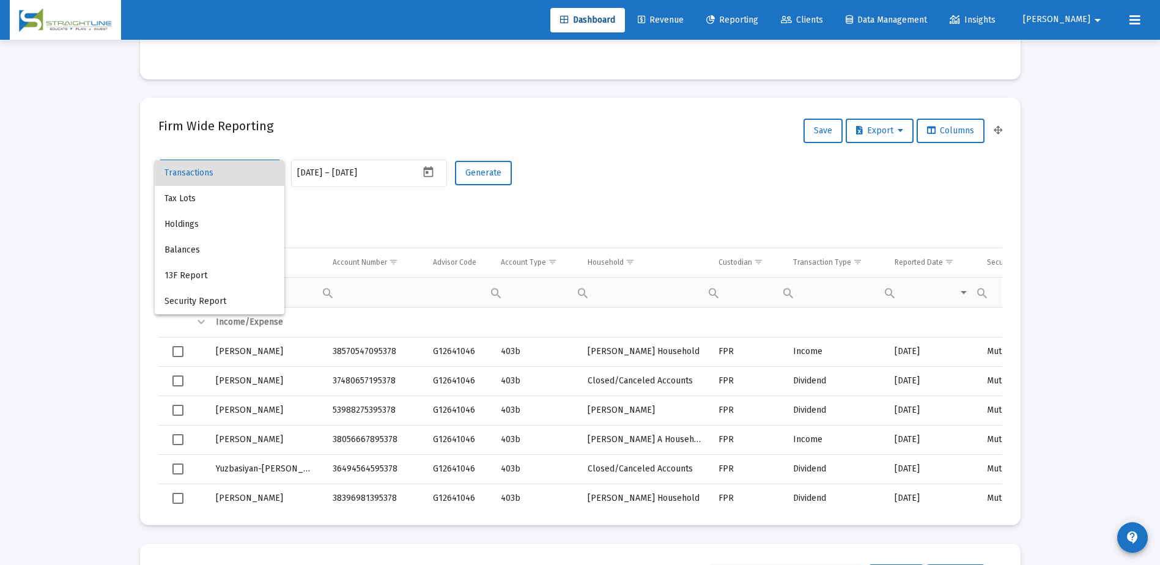
click at [364, 207] on div at bounding box center [580, 282] width 1160 height 565
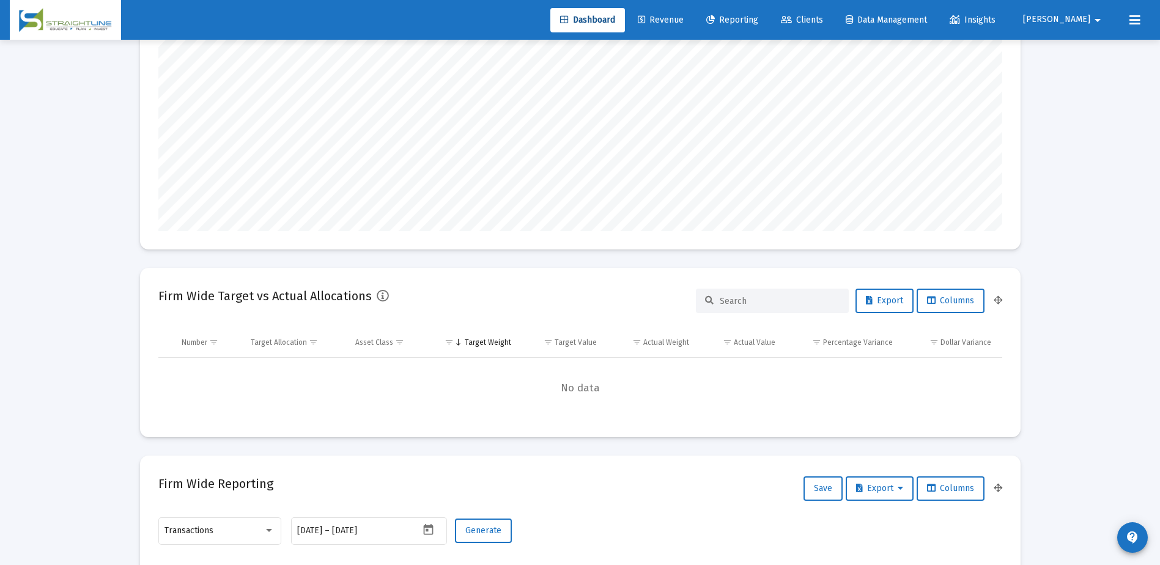
scroll to position [0, 0]
